Goal: Find specific page/section: Find specific page/section

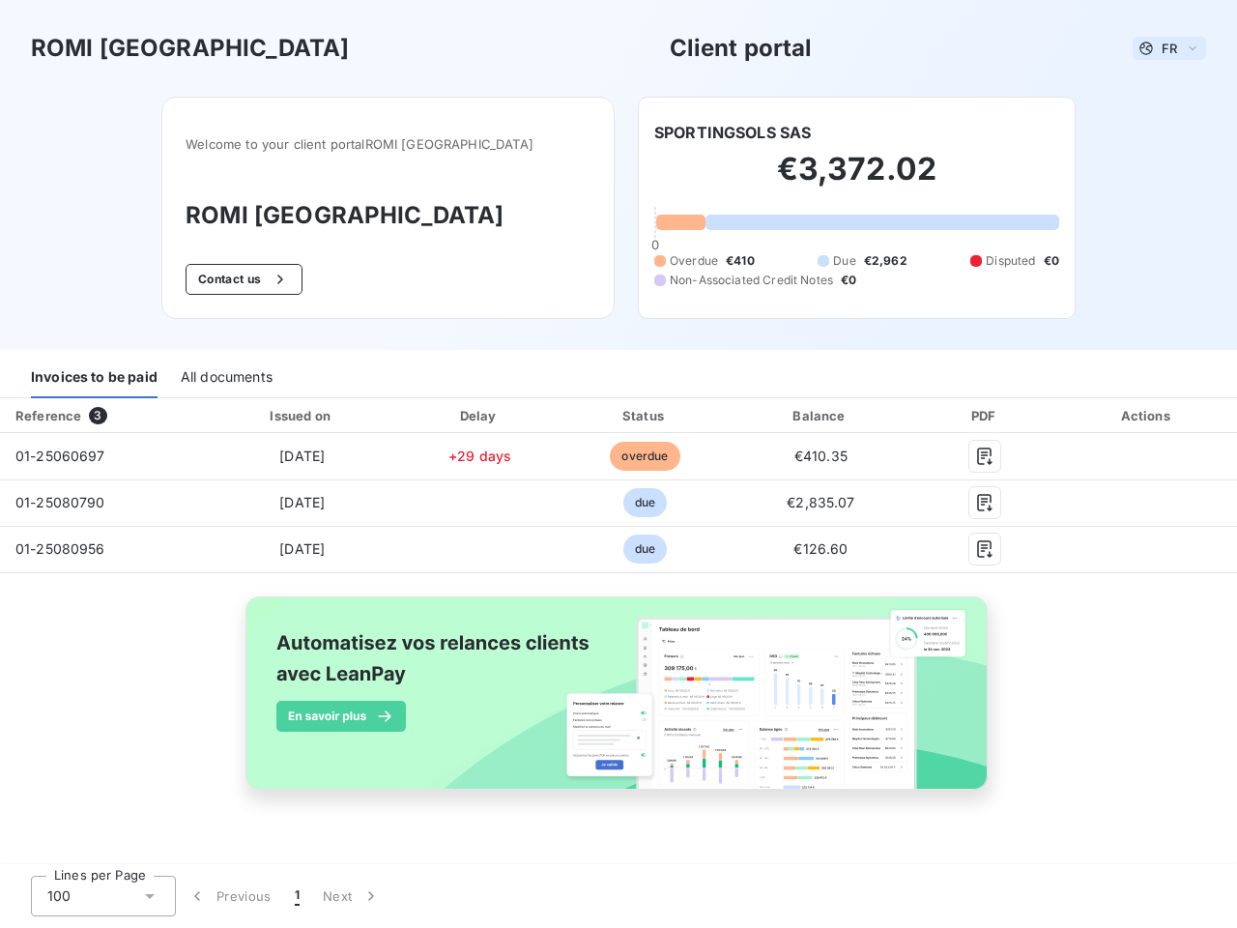
click at [1170, 48] on span "FR" at bounding box center [1169, 48] width 15 height 15
click at [274, 279] on button "Contact us" at bounding box center [244, 279] width 117 height 31
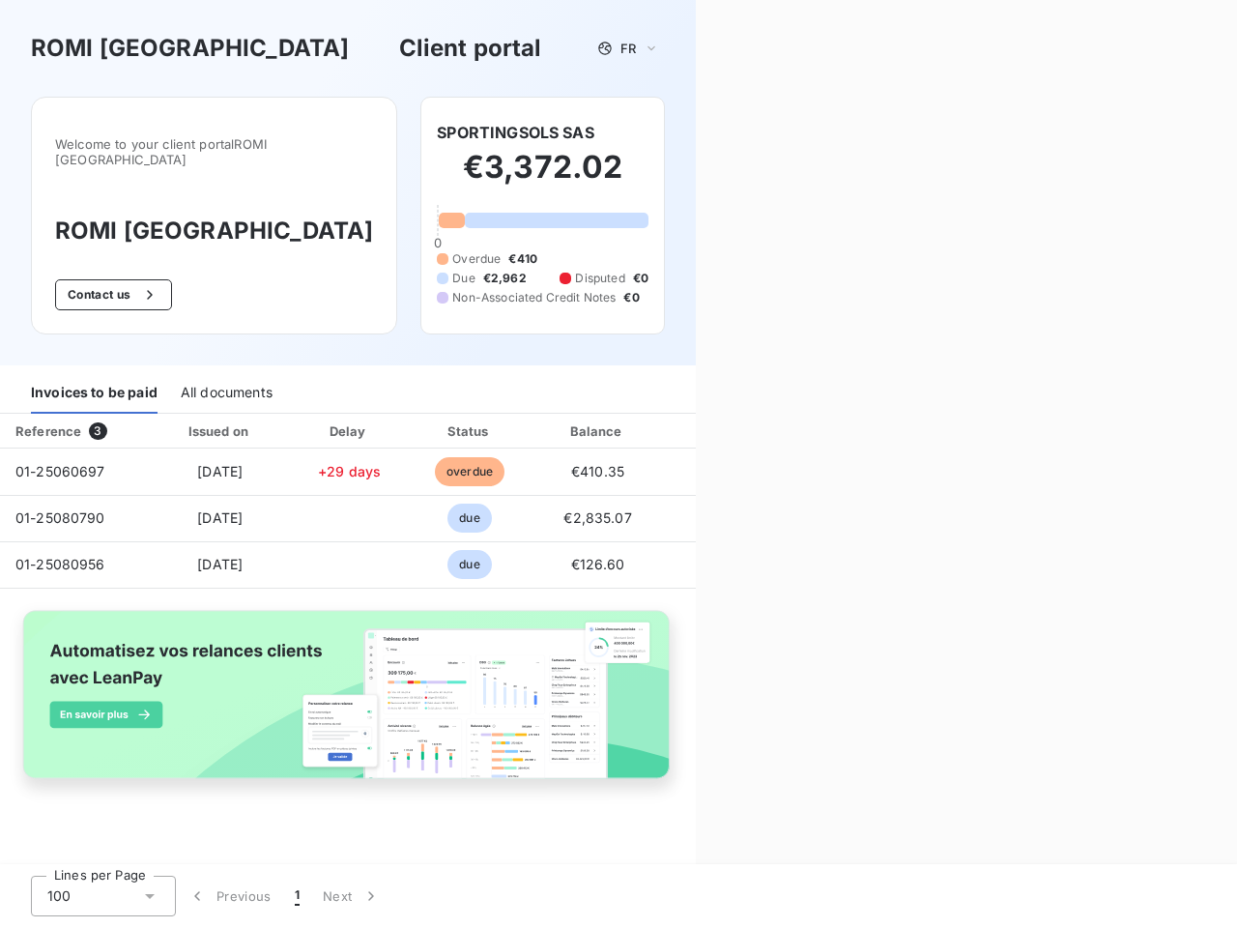
click at [733, 132] on div "Contact us Fill out the form below, and a member of our team will get back to y…" at bounding box center [966, 464] width 541 height 928
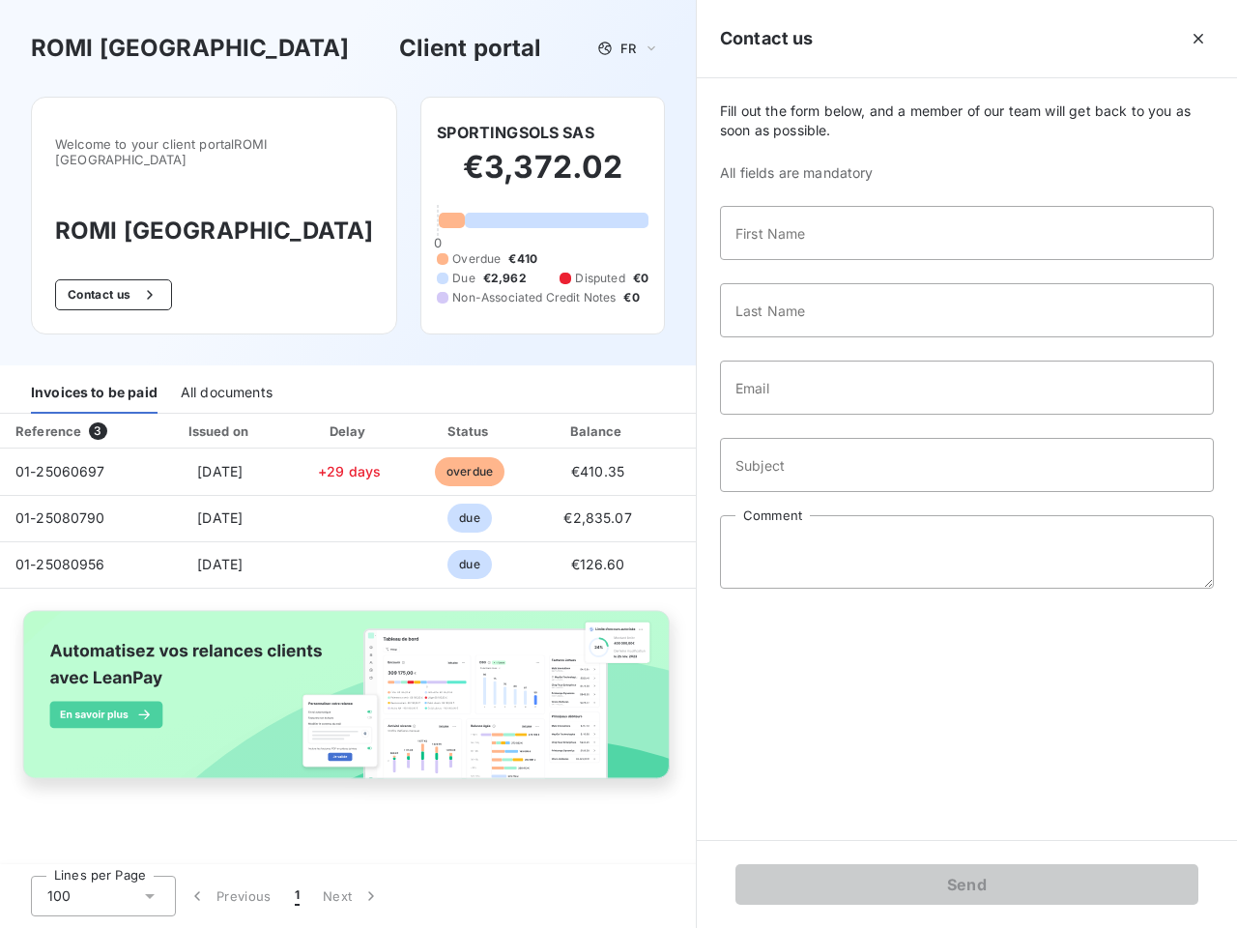
click at [94, 378] on div "Invoices to be paid" at bounding box center [94, 393] width 127 height 41
click at [225, 378] on div "All documents" at bounding box center [227, 393] width 92 height 41
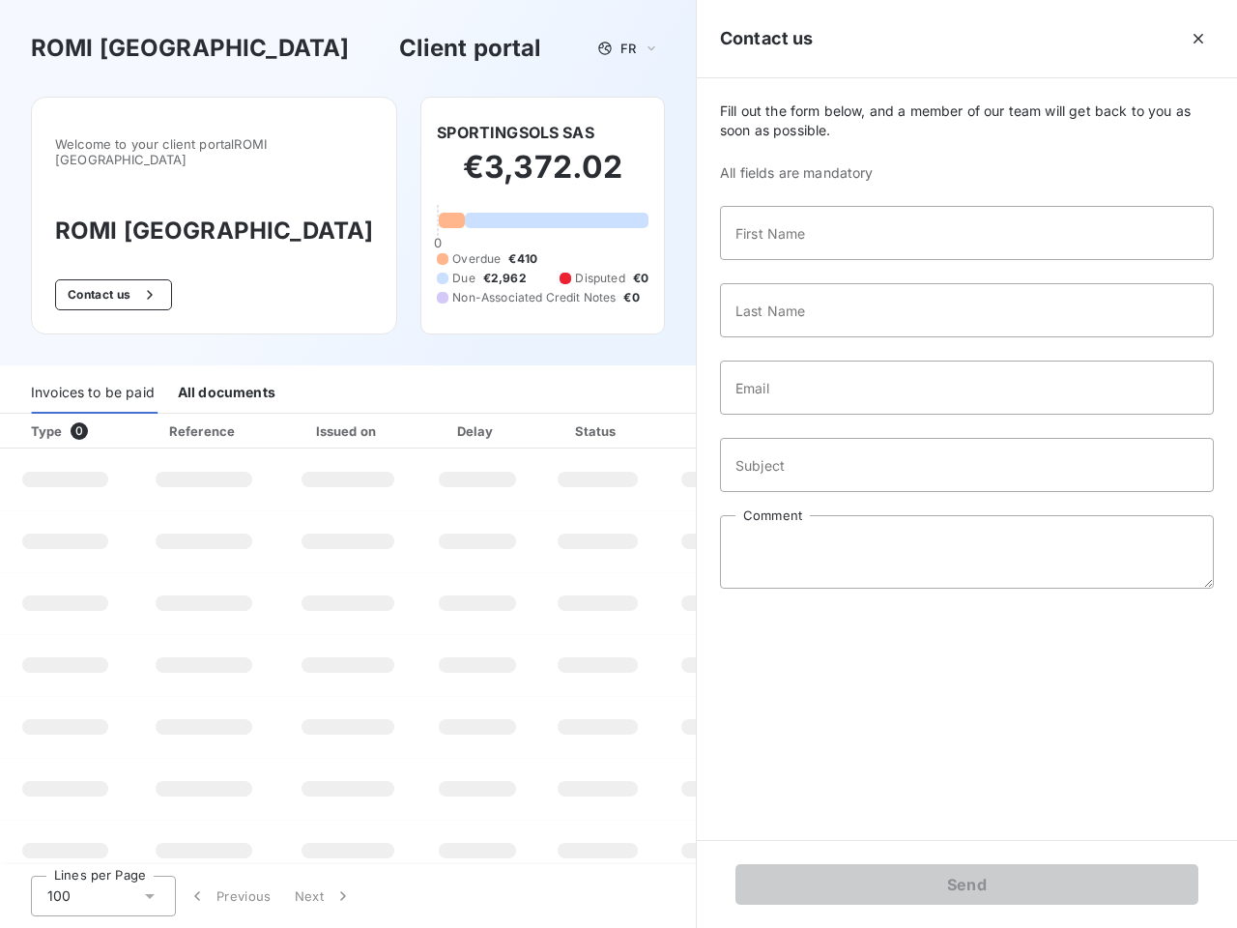
click at [101, 416] on th "Type 0" at bounding box center [65, 431] width 130 height 35
click at [301, 416] on th "Issued on" at bounding box center [347, 431] width 141 height 35
click at [479, 416] on th "Delay" at bounding box center [478, 431] width 118 height 35
click at [645, 416] on th "Status" at bounding box center [597, 431] width 123 height 35
click at [821, 416] on div "Fill out the form below, and a member of our team will get back to you as soon …" at bounding box center [967, 459] width 540 height 762
